Goal: Navigation & Orientation: Understand site structure

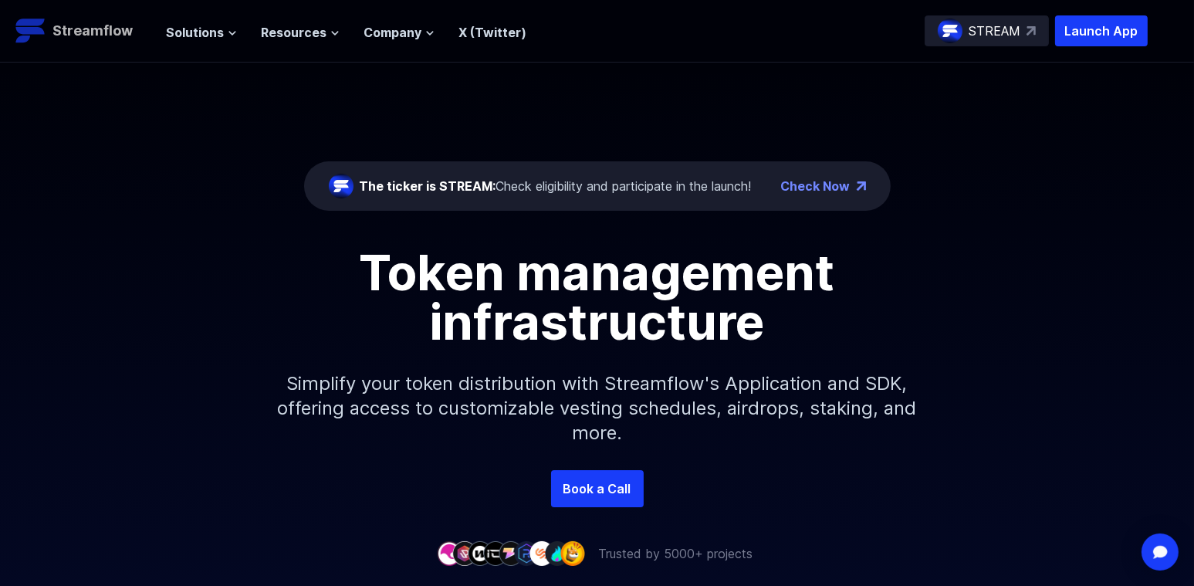
click at [76, 31] on p "Streamflow" at bounding box center [92, 31] width 80 height 22
click at [640, 181] on div "The ticker is STREAM: Check eligibility and participate in the launch!" at bounding box center [556, 186] width 392 height 19
click at [387, 28] on span "Company" at bounding box center [393, 32] width 58 height 19
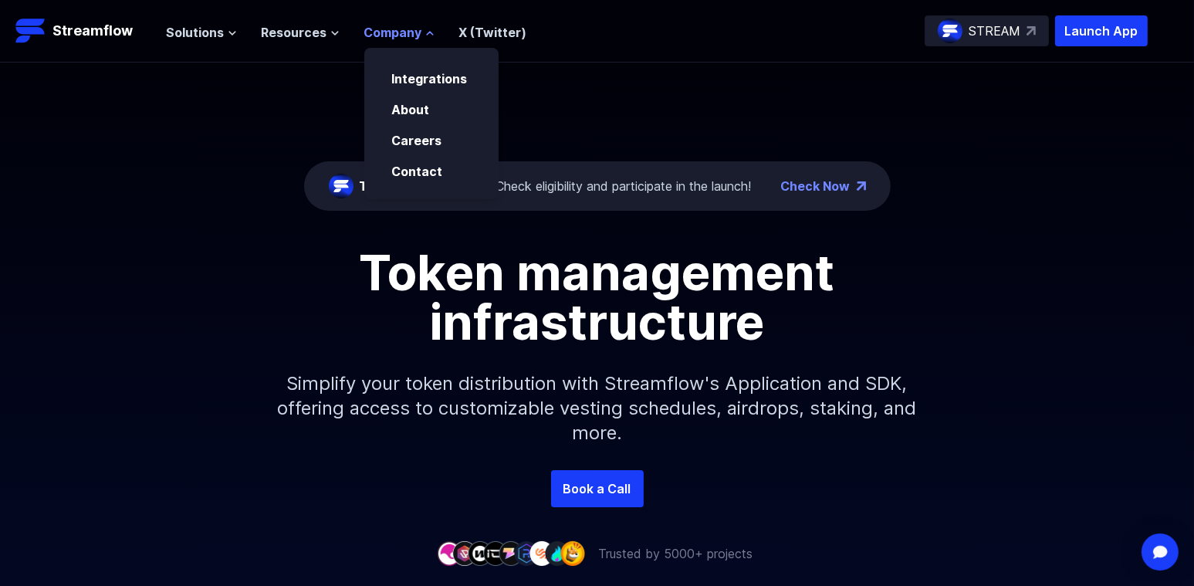
click at [388, 28] on span "Company" at bounding box center [393, 32] width 58 height 19
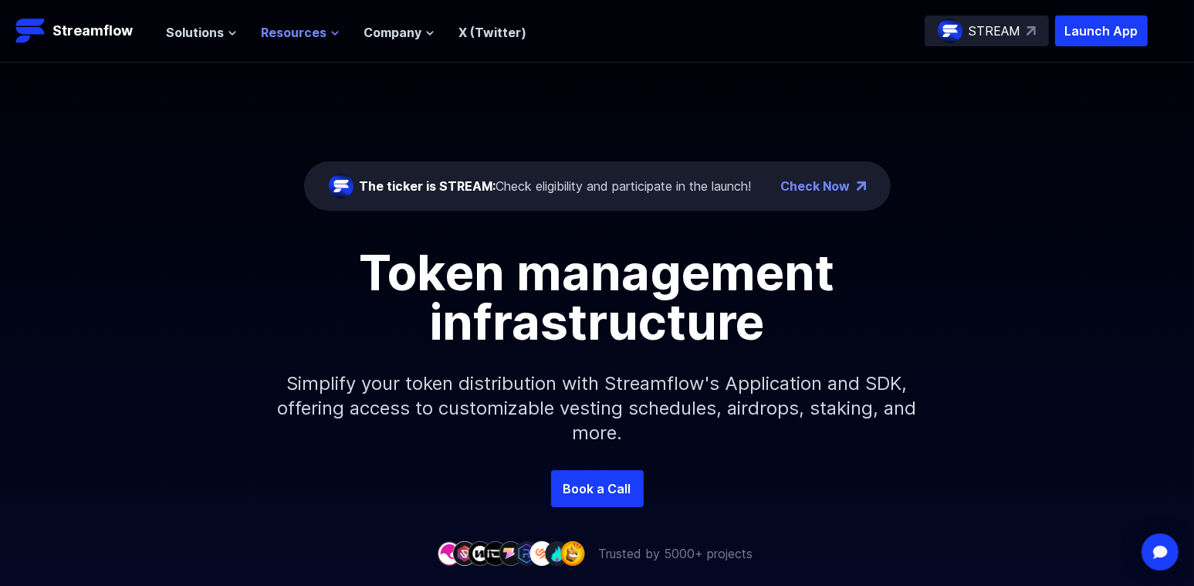
click at [303, 25] on span "Resources" at bounding box center [295, 32] width 66 height 19
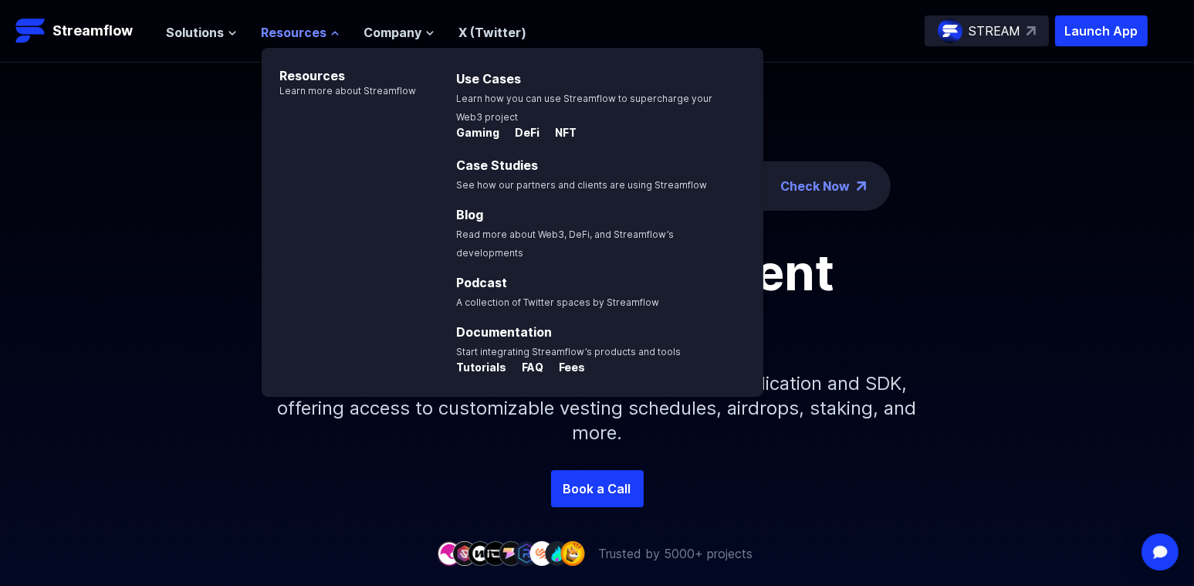
click at [305, 26] on span "Resources" at bounding box center [295, 32] width 66 height 19
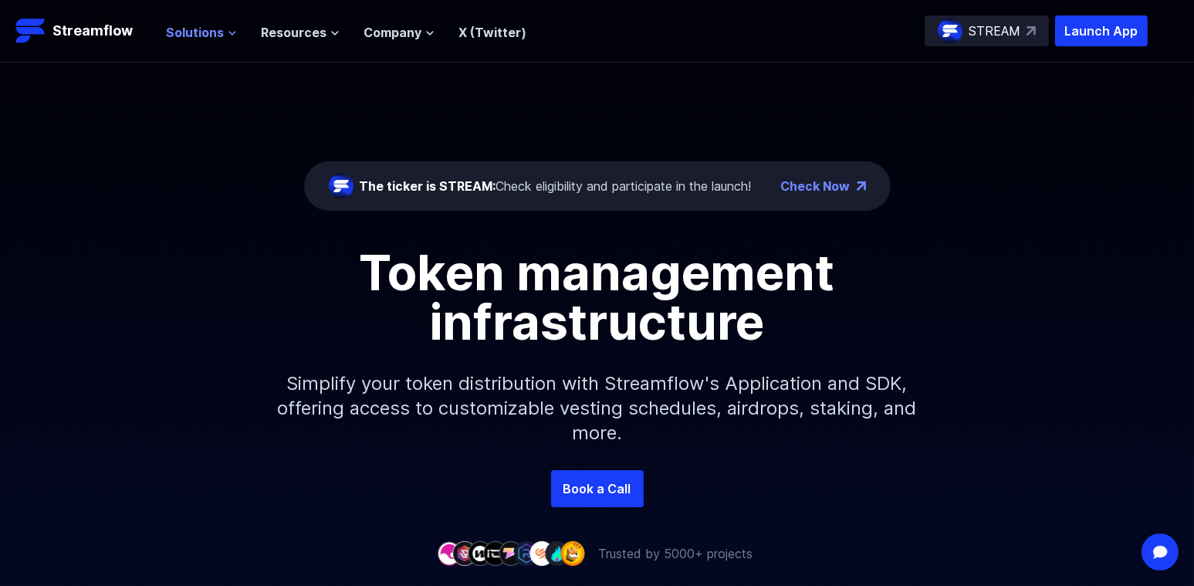
click at [201, 34] on span "Solutions" at bounding box center [196, 32] width 58 height 19
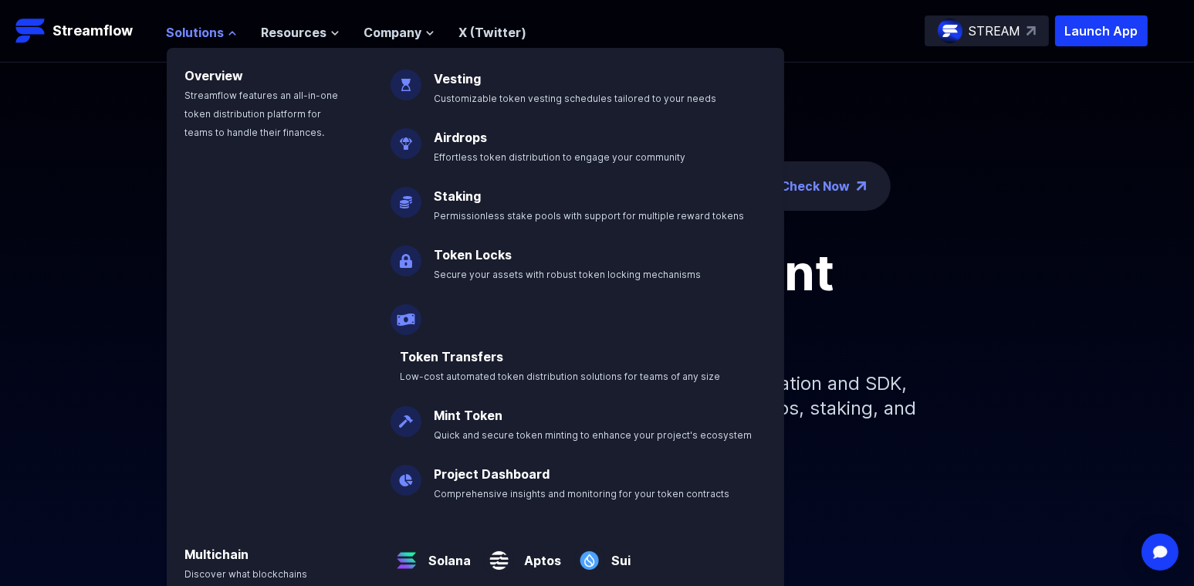
click at [201, 34] on span "Solutions" at bounding box center [196, 32] width 58 height 19
